Goal: Find specific page/section: Find specific page/section

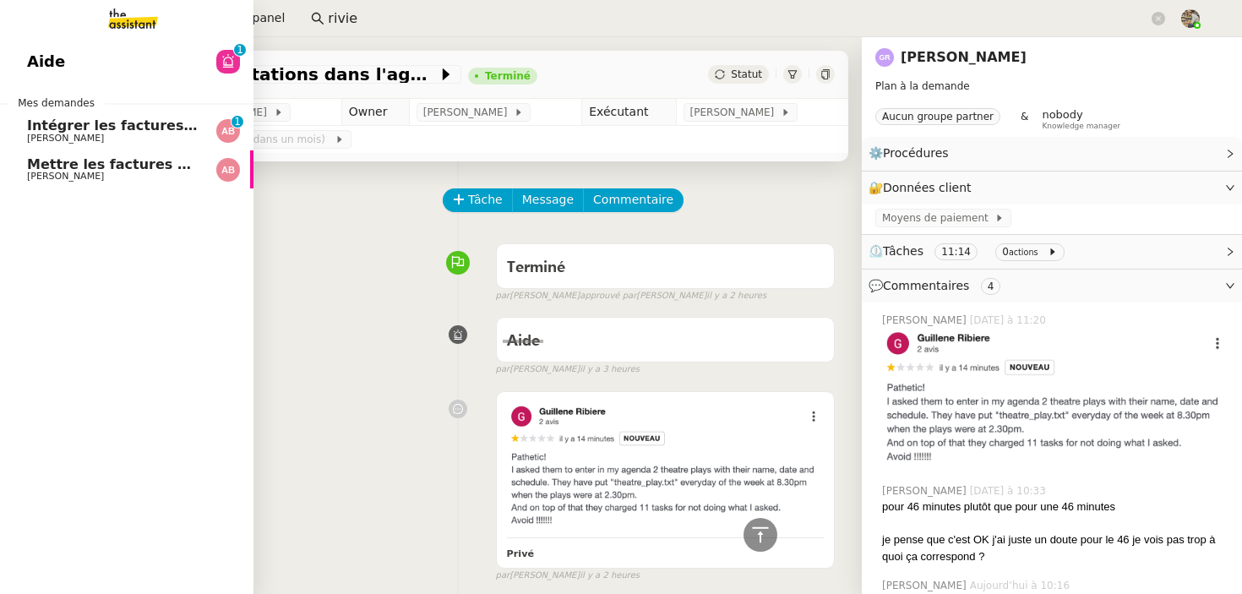
scroll to position [1526, 0]
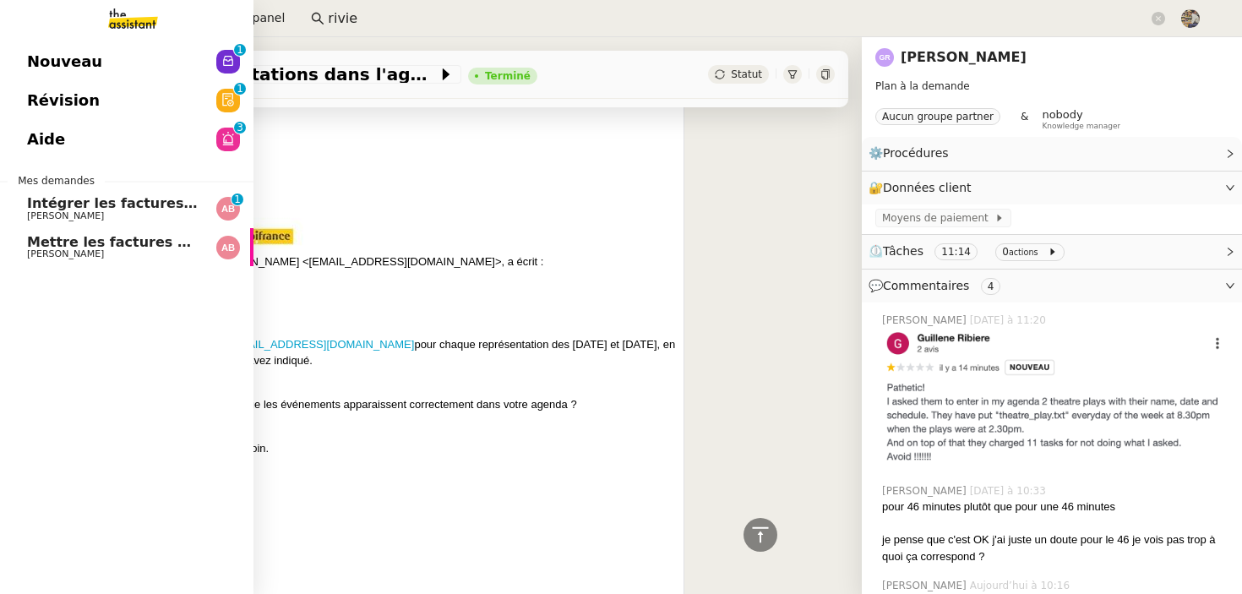
click at [84, 202] on span "Intégrer les factures dans ENERGYTRACK" at bounding box center [183, 203] width 313 height 16
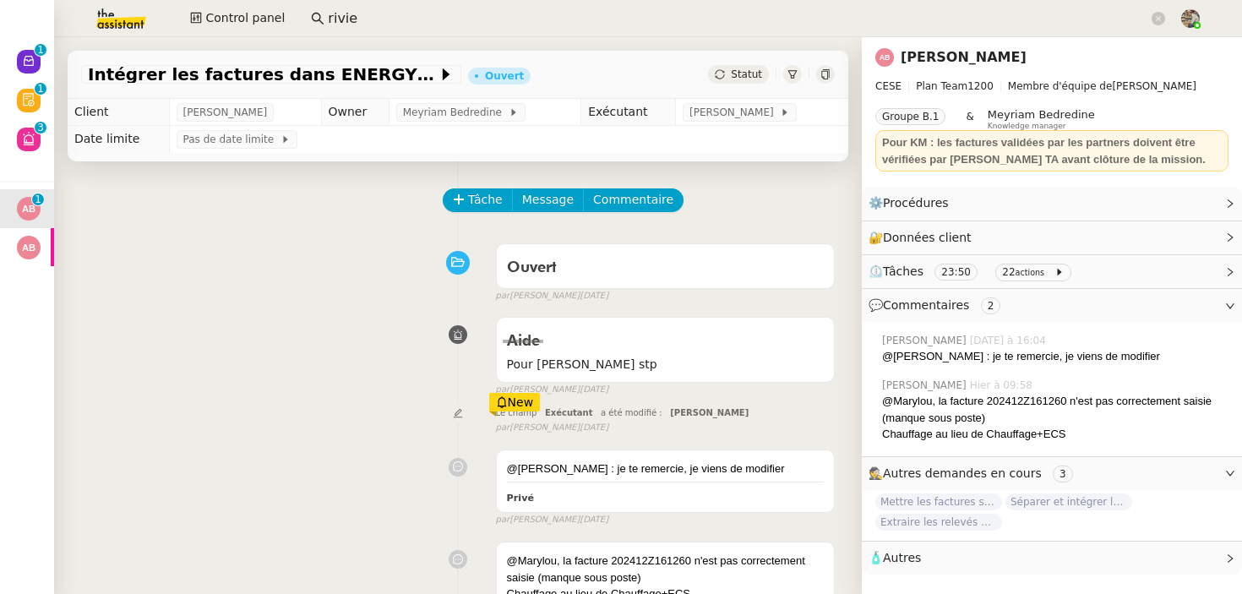
scroll to position [1194, 0]
